Goal: Understand process/instructions: Learn how to perform a task or action

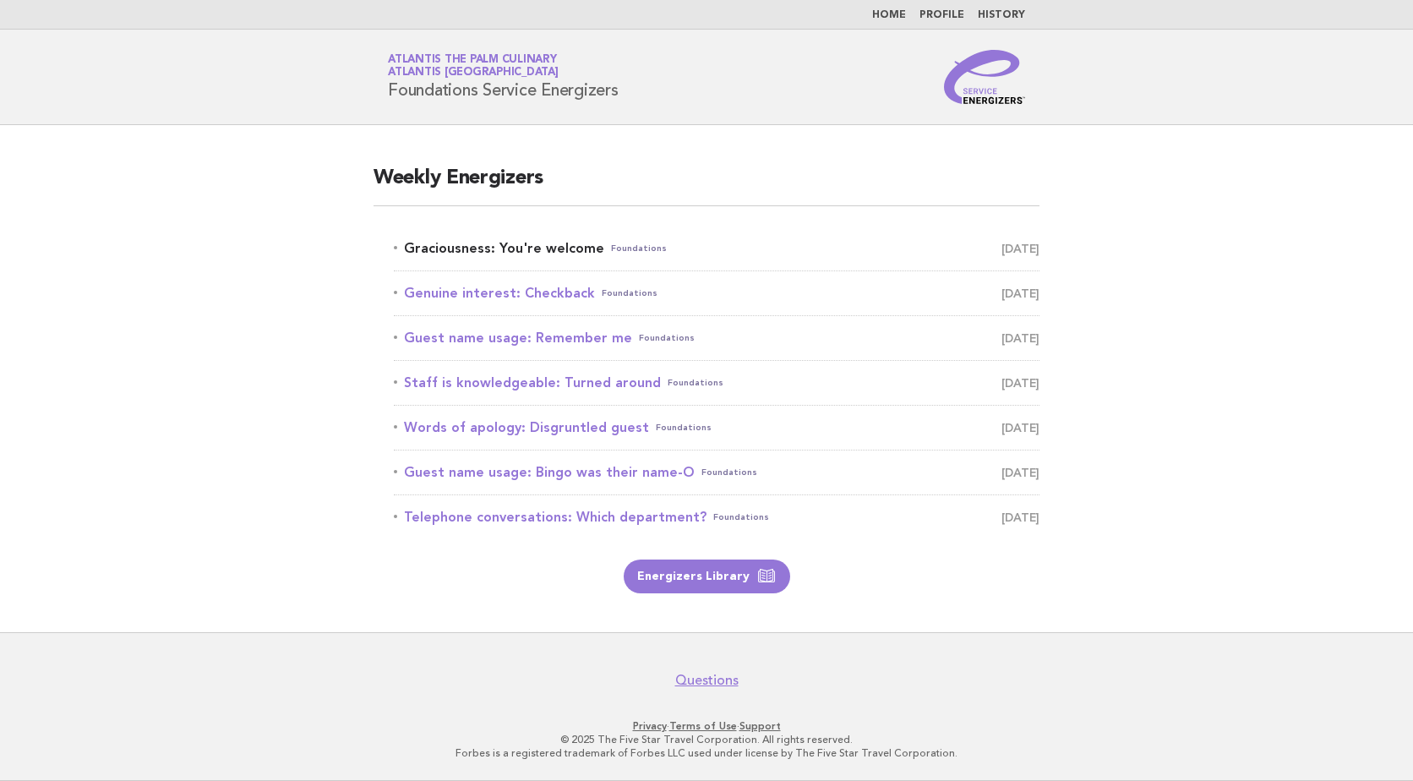
click at [554, 248] on link "Graciousness: You're welcome Foundations October 7" at bounding box center [717, 249] width 646 height 24
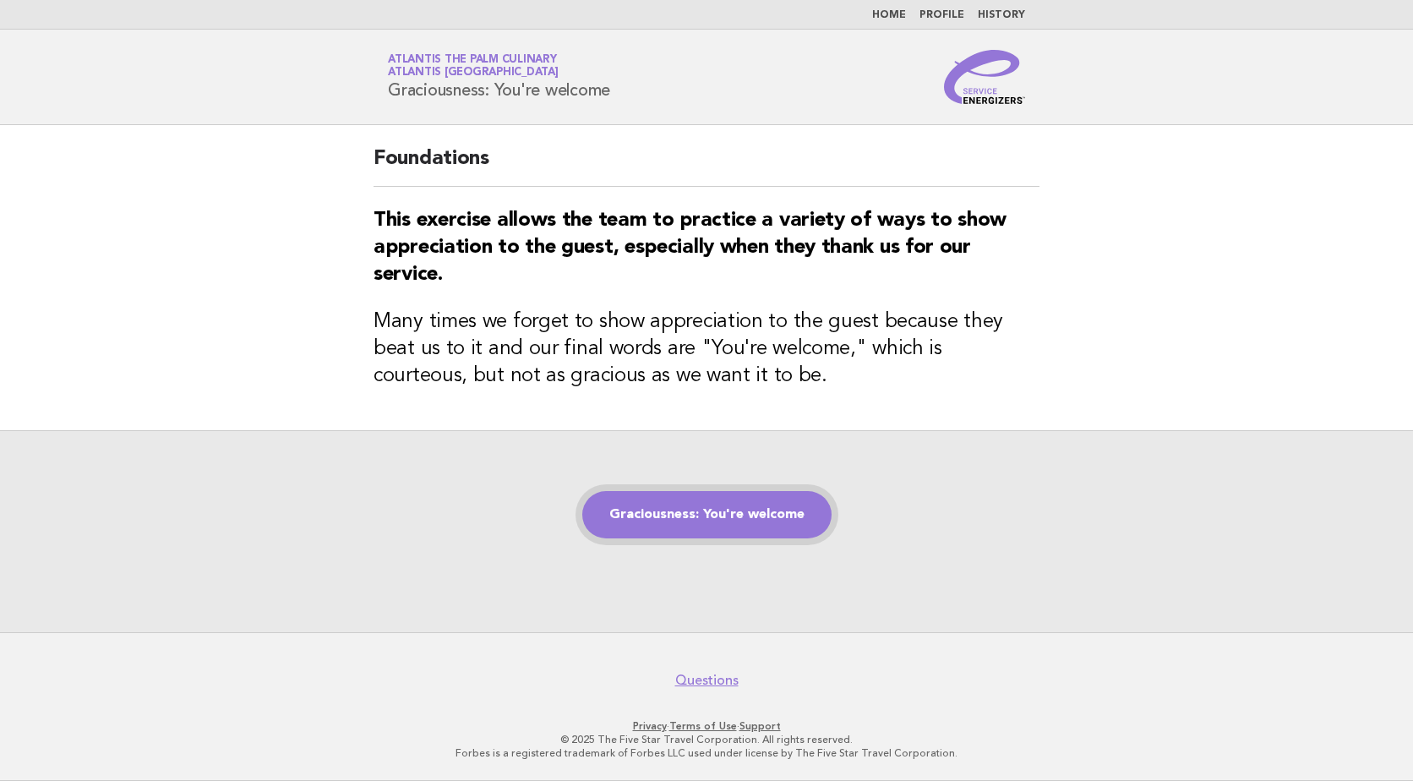
click at [737, 495] on link "Graciousness: You're welcome" at bounding box center [706, 514] width 249 height 47
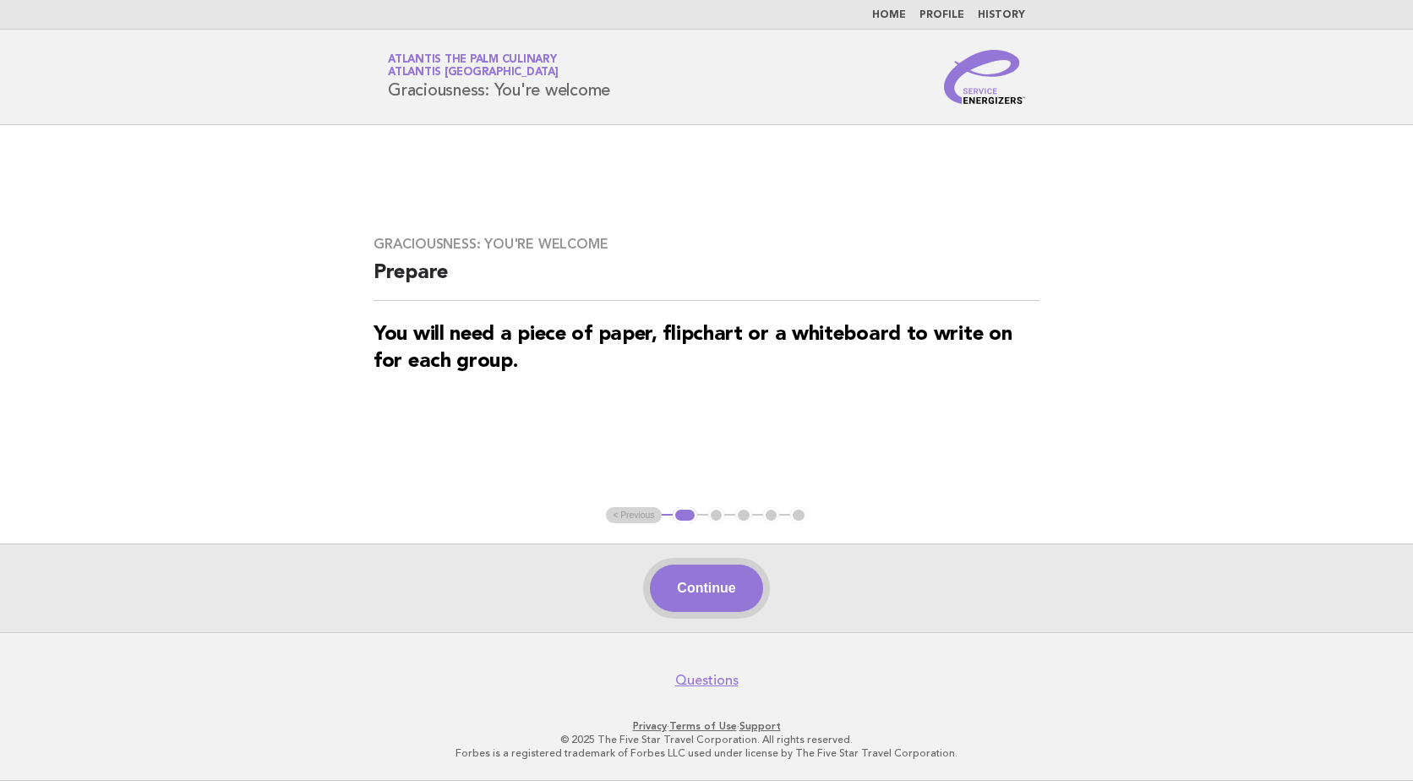
click at [708, 582] on button "Continue" at bounding box center [706, 588] width 112 height 47
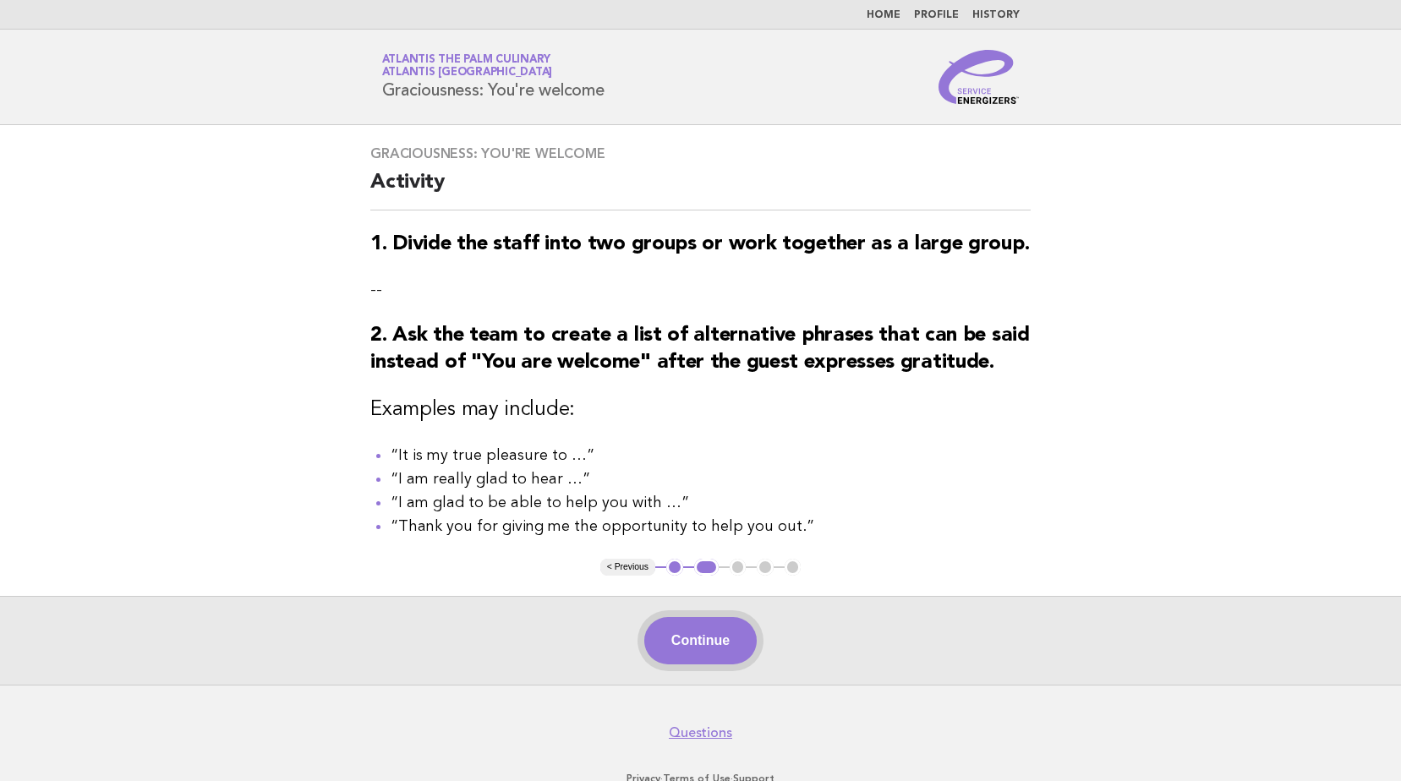
click at [699, 650] on button "Continue" at bounding box center [700, 640] width 112 height 47
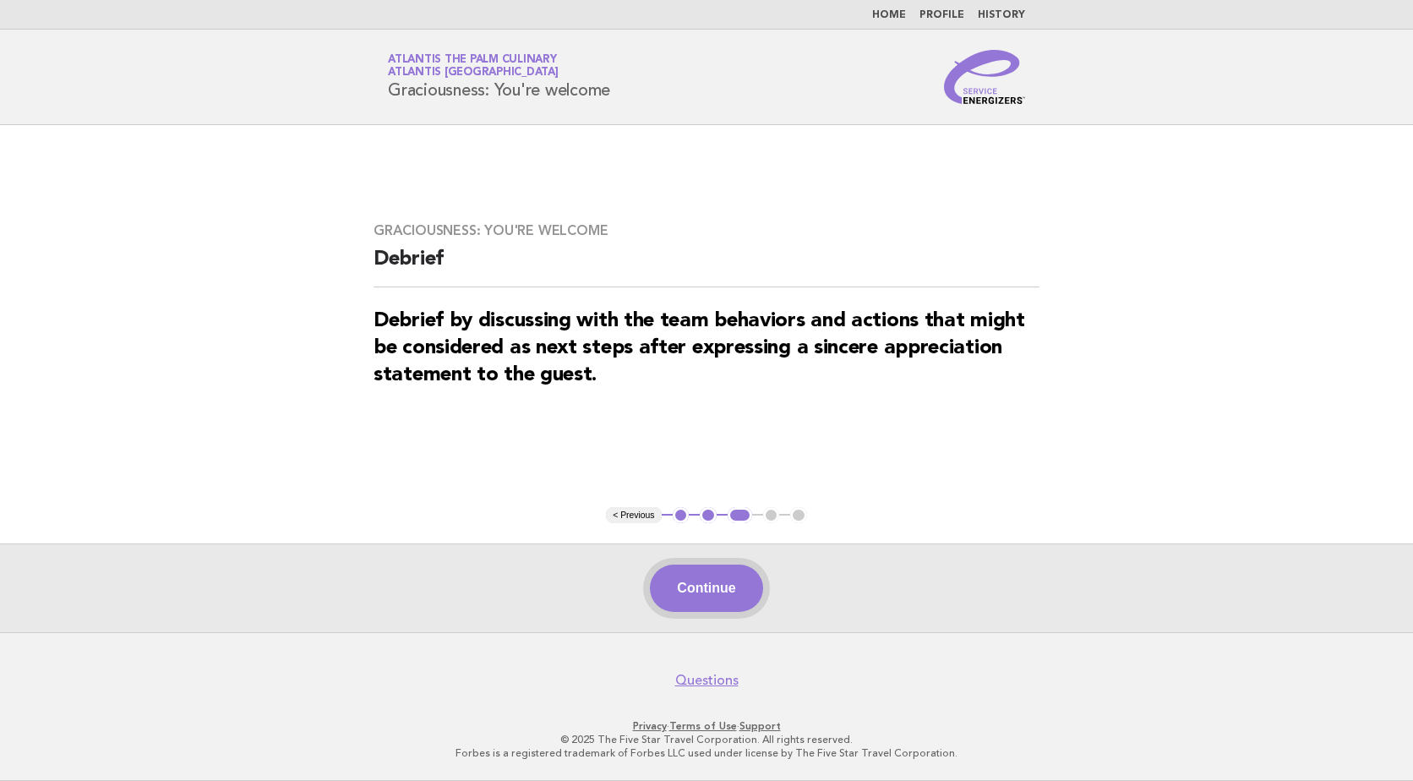
click at [738, 590] on button "Continue" at bounding box center [706, 588] width 112 height 47
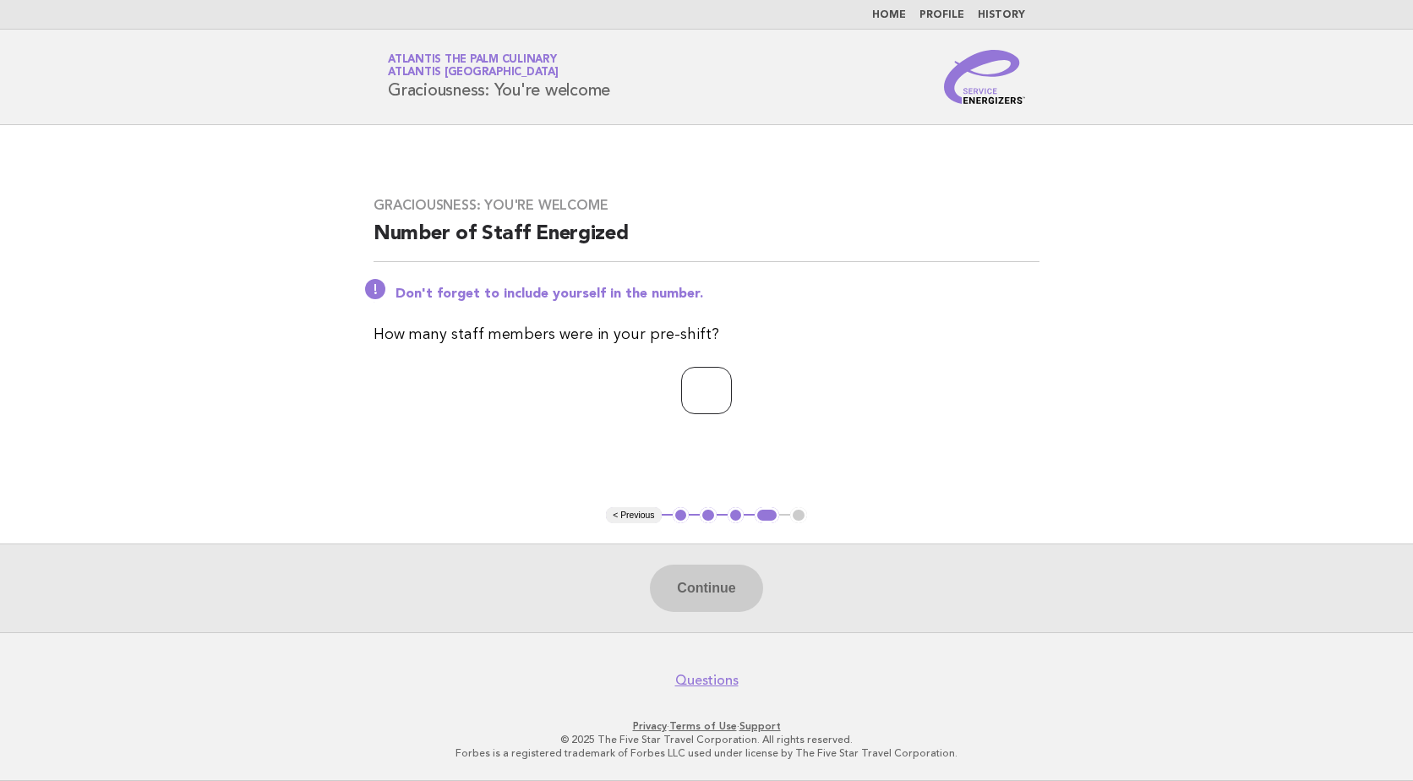
click at [731, 401] on input "*" at bounding box center [706, 390] width 51 height 47
type input "**"
click at [731, 581] on button "Continue" at bounding box center [706, 588] width 112 height 47
